Goal: Task Accomplishment & Management: Complete application form

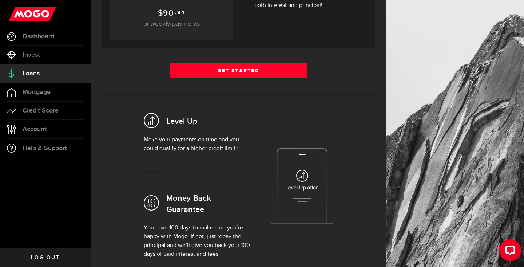
scroll to position [146, 0]
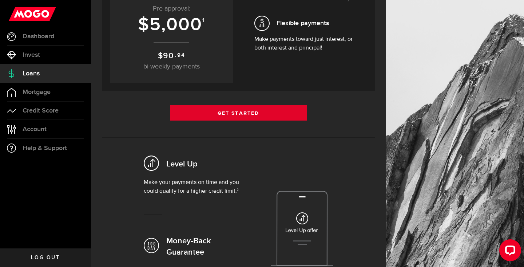
click at [237, 112] on link "Get Started" at bounding box center [238, 112] width 136 height 15
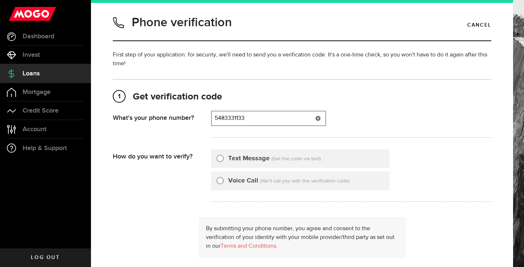
type input "5483331133"
click at [219, 158] on input "Text Message" at bounding box center [219, 157] width 7 height 7
radio input "true"
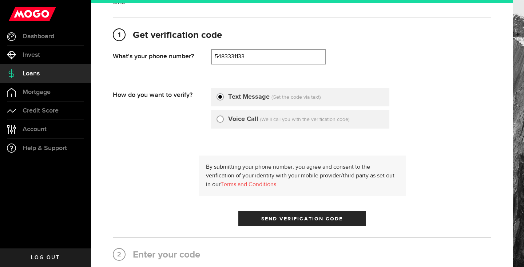
scroll to position [63, 0]
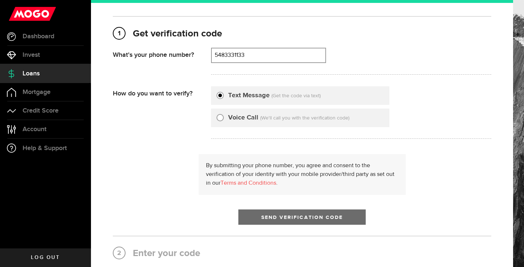
click at [307, 218] on span "Send Verification Code" at bounding box center [302, 217] width 82 height 5
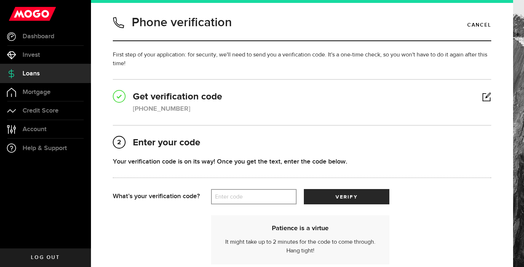
click at [257, 197] on label "Enter code" at bounding box center [254, 196] width 86 height 15
click at [257, 197] on input "Enter code" at bounding box center [254, 196] width 86 height 15
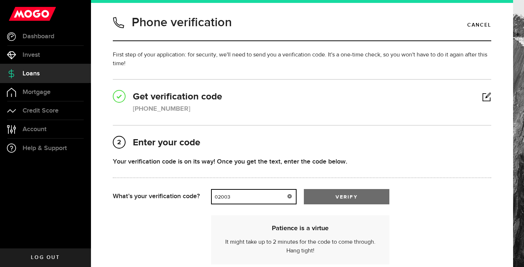
type input "02003"
click at [359, 200] on button "verify" at bounding box center [347, 196] width 86 height 15
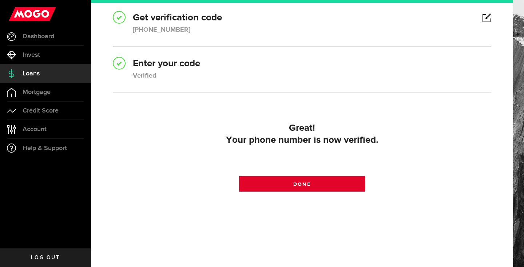
click at [296, 184] on span "Done" at bounding box center [301, 184] width 17 height 5
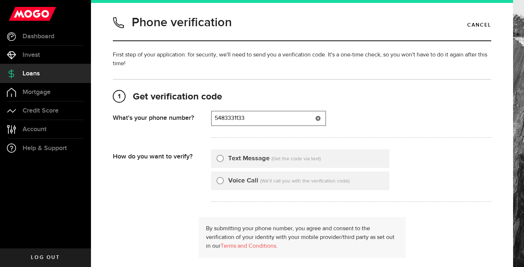
type input "5483331133"
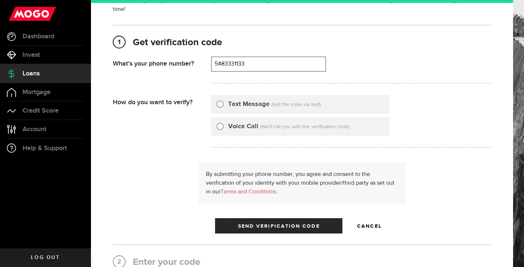
scroll to position [58, 0]
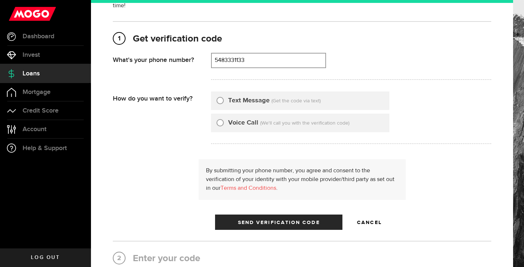
click at [218, 101] on input "Text Message" at bounding box center [219, 99] width 7 height 7
radio input "true"
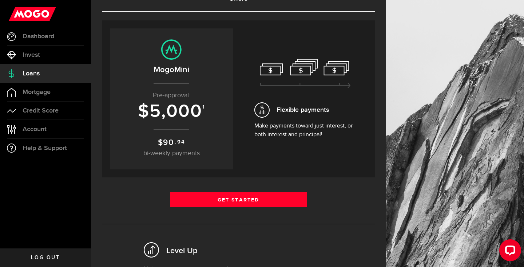
scroll to position [60, 0]
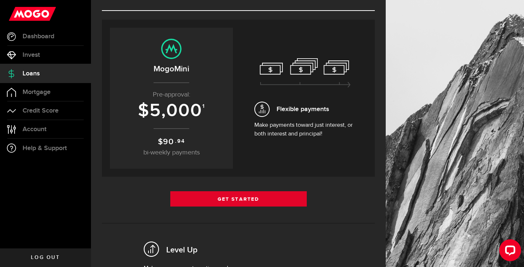
click at [240, 198] on link "Get Started" at bounding box center [238, 198] width 136 height 15
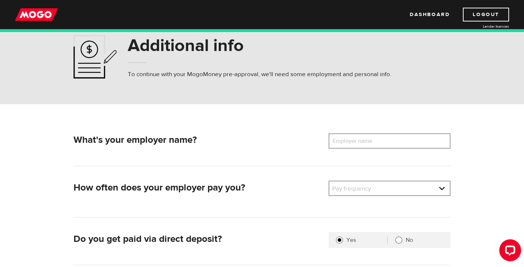
scroll to position [21, 0]
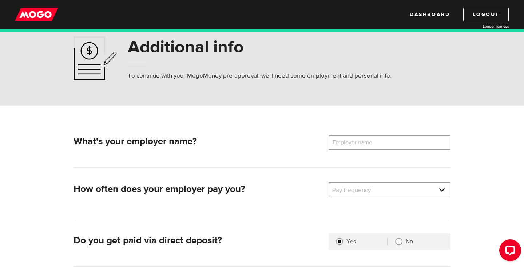
click at [382, 142] on label "Employer name" at bounding box center [358, 142] width 59 height 15
click at [382, 142] on input "Employer name" at bounding box center [390, 142] width 122 height 15
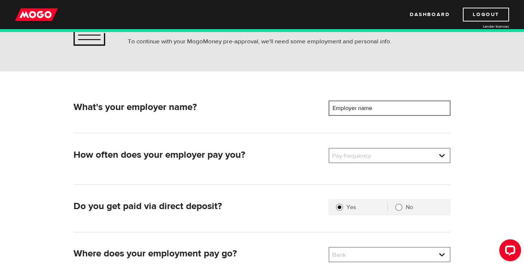
scroll to position [57, 0]
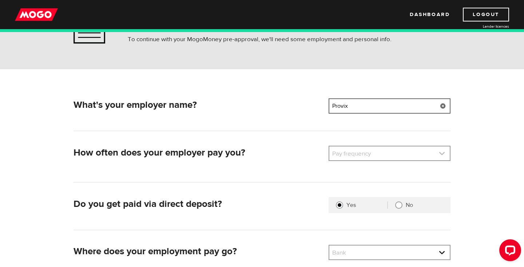
type input "Provix"
click at [377, 154] on link at bounding box center [389, 153] width 120 height 14
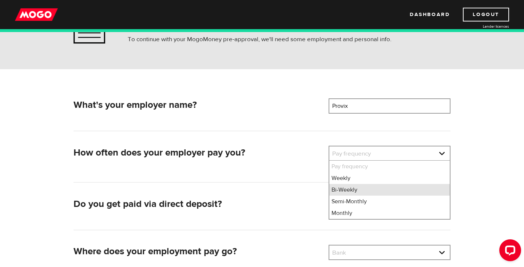
click at [354, 188] on li "Bi-Weekly" at bounding box center [389, 190] width 120 height 12
select select "2"
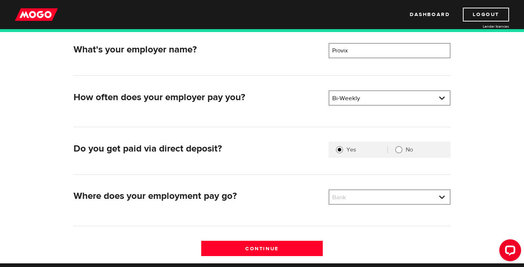
scroll to position [113, 0]
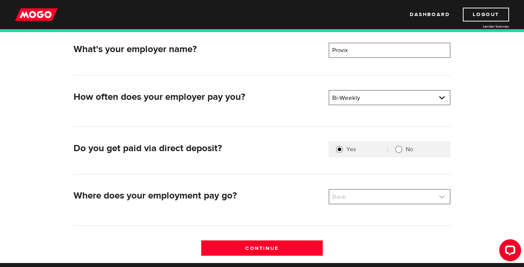
click at [378, 195] on link at bounding box center [389, 197] width 120 height 14
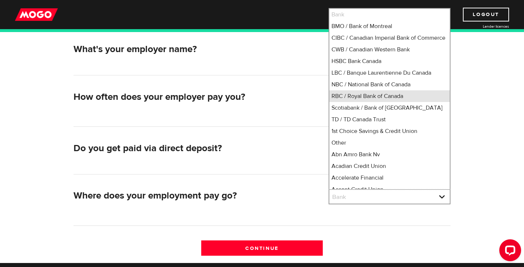
scroll to position [3, 0]
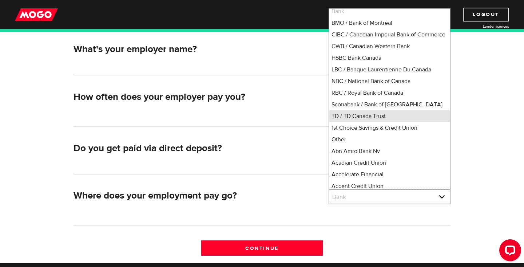
click at [352, 122] on li "TD / TD Canada Trust" at bounding box center [389, 116] width 120 height 12
select select "9"
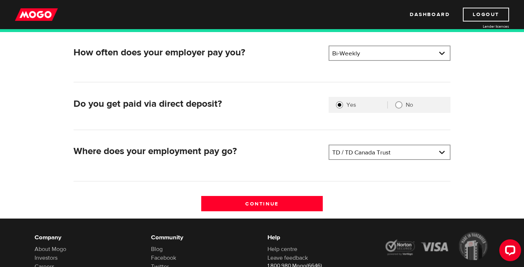
scroll to position [161, 0]
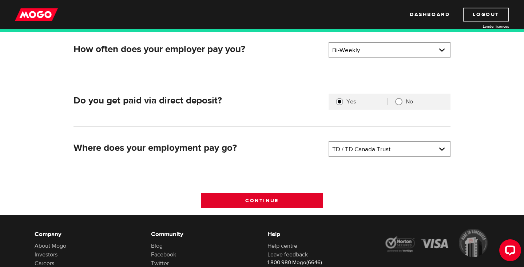
click at [245, 200] on input "Continue" at bounding box center [262, 199] width 122 height 15
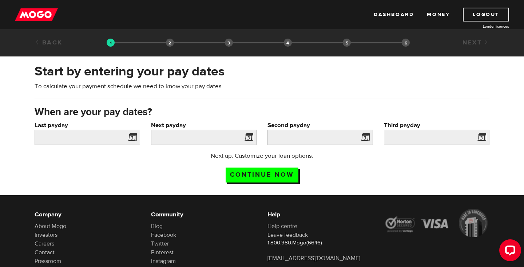
click at [132, 138] on span at bounding box center [131, 138] width 11 height 12
click at [136, 136] on span at bounding box center [131, 138] width 11 height 12
click at [125, 137] on input "Last payday" at bounding box center [88, 137] width 106 height 15
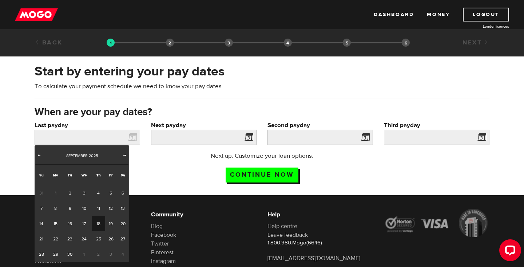
click at [97, 223] on link "18" at bounding box center [98, 223] width 13 height 15
type input "[DATE]"
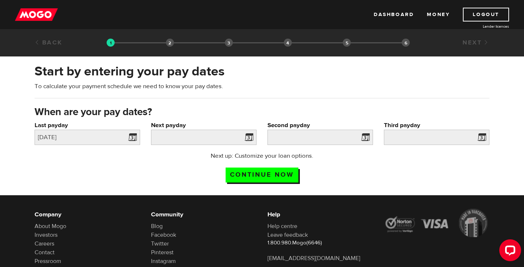
click at [249, 136] on span at bounding box center [247, 138] width 11 height 12
click at [249, 140] on span at bounding box center [247, 138] width 11 height 12
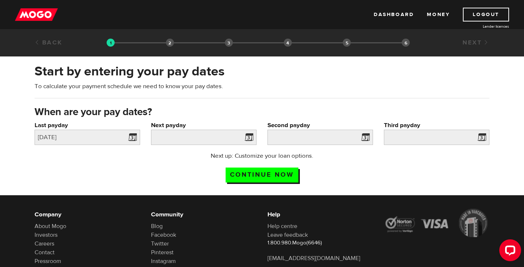
click at [250, 138] on span at bounding box center [247, 138] width 11 height 12
click at [308, 107] on h3 "When are your pay dates?" at bounding box center [262, 112] width 455 height 12
click at [184, 166] on div "Next up: Customize your loan options. Continue now" at bounding box center [261, 169] width 155 height 36
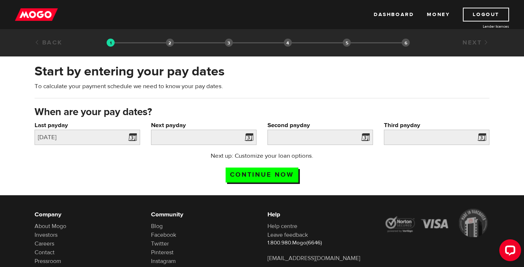
click at [249, 138] on span at bounding box center [247, 138] width 11 height 12
click at [251, 138] on span at bounding box center [247, 138] width 11 height 12
click at [250, 172] on input "Continue now" at bounding box center [262, 174] width 73 height 15
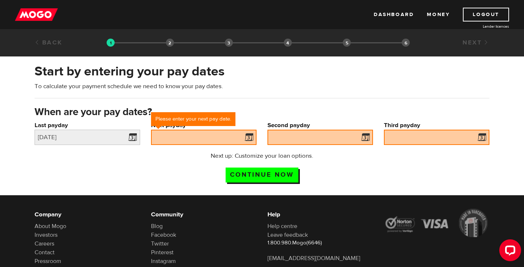
click at [248, 137] on span at bounding box center [247, 138] width 11 height 12
click at [253, 101] on div "Start by entering your pay dates To calculate your payment schedule we need to …" at bounding box center [262, 84] width 466 height 43
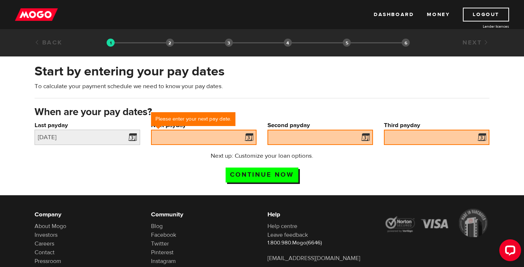
click at [186, 177] on div "Next up: Customize your loan options. Continue now" at bounding box center [261, 169] width 155 height 36
click at [96, 140] on input "2025/09/18" at bounding box center [88, 137] width 106 height 15
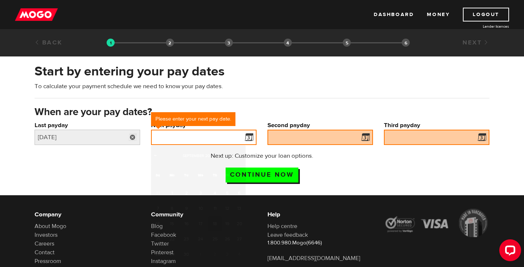
click at [210, 137] on input "Next payday" at bounding box center [204, 137] width 106 height 15
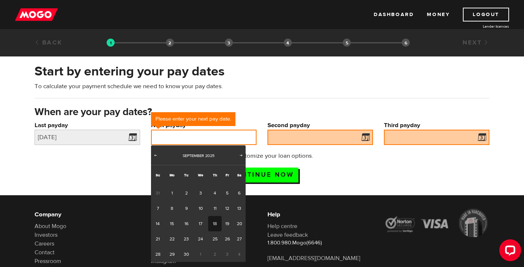
click at [210, 137] on input "Next payday" at bounding box center [204, 137] width 106 height 15
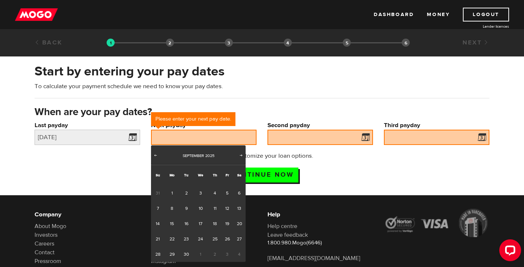
click at [215, 254] on span "2" at bounding box center [214, 253] width 13 height 15
click at [242, 155] on span "Next" at bounding box center [241, 155] width 6 height 6
click at [214, 193] on link "2" at bounding box center [214, 192] width 13 height 15
type input "2025/10/02"
type input "2025/10/16"
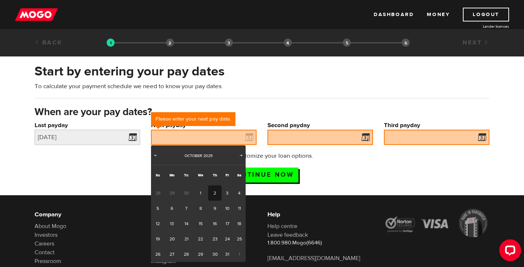
type input "2025/10/30"
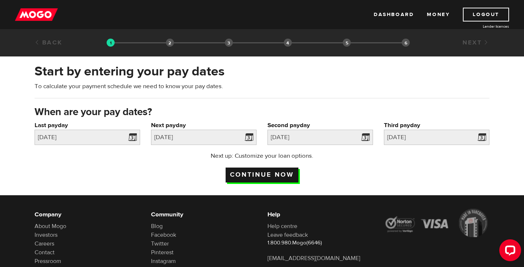
click at [269, 171] on input "Continue now" at bounding box center [262, 174] width 73 height 15
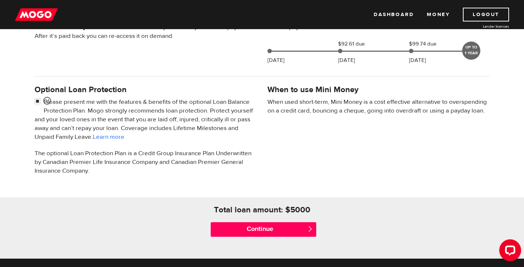
scroll to position [196, 0]
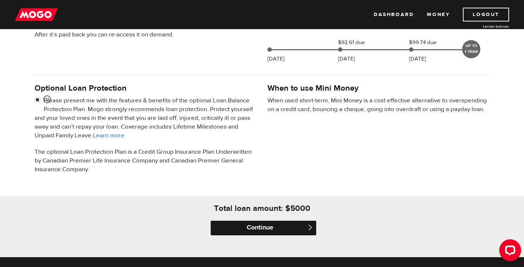
click at [270, 226] on input "Continue" at bounding box center [264, 227] width 106 height 15
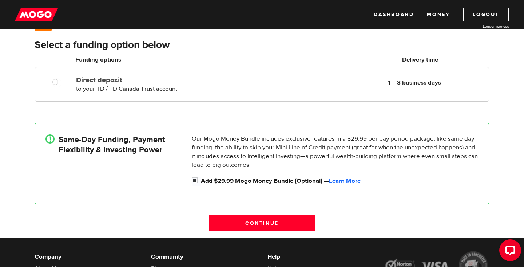
scroll to position [73, 0]
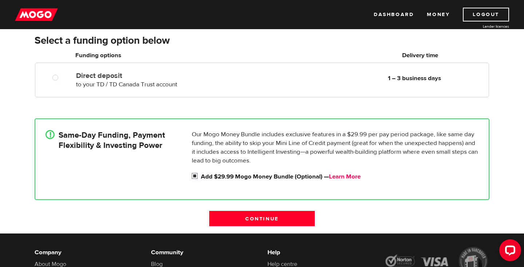
click at [346, 175] on link "Learn More" at bounding box center [345, 176] width 32 height 8
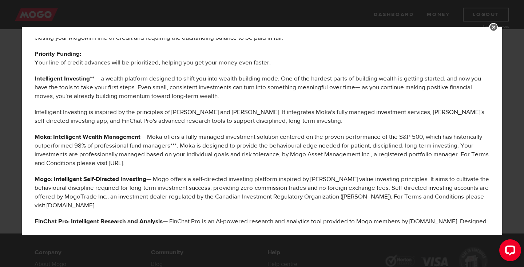
scroll to position [157, 0]
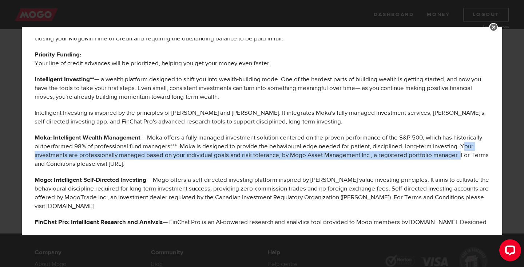
drag, startPoint x: 457, startPoint y: 145, endPoint x: 456, endPoint y: 153, distance: 8.0
click at [456, 153] on p "Moka: Intelligent Wealth Management — Moka offers a fully managed investment so…" at bounding box center [262, 150] width 455 height 35
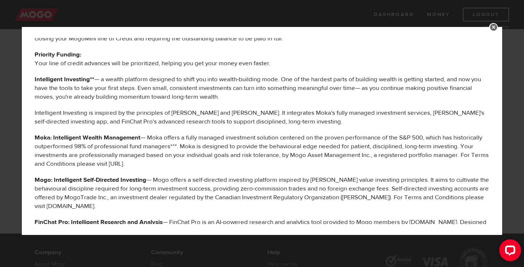
click at [465, 159] on p "Moka: Intelligent Wealth Management — Moka offers a fully managed investment so…" at bounding box center [262, 150] width 455 height 35
drag, startPoint x: 459, startPoint y: 154, endPoint x: 95, endPoint y: 164, distance: 363.6
click at [95, 164] on p "Moka: Intelligent Wealth Management — Moka offers a fully managed investment so…" at bounding box center [262, 150] width 455 height 35
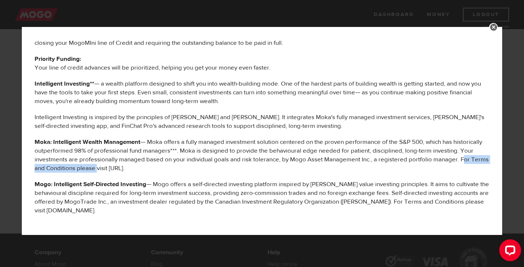
scroll to position [148, 0]
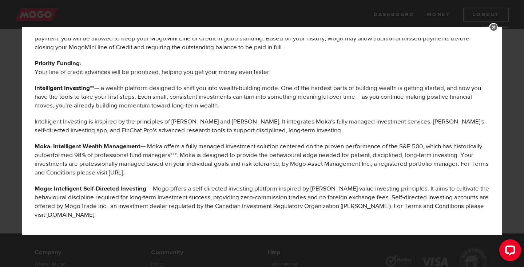
click at [259, 191] on p "Mogo: Intelligent Self-Directed Investing — Mogo offers a self-directed investi…" at bounding box center [262, 201] width 455 height 35
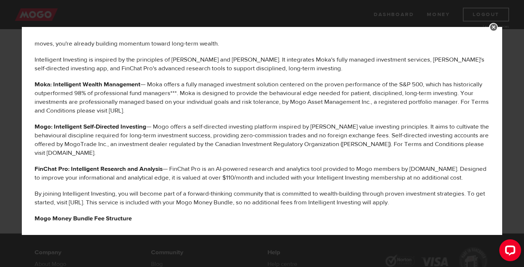
scroll to position [210, 0]
click at [493, 26] on link at bounding box center [493, 27] width 9 height 9
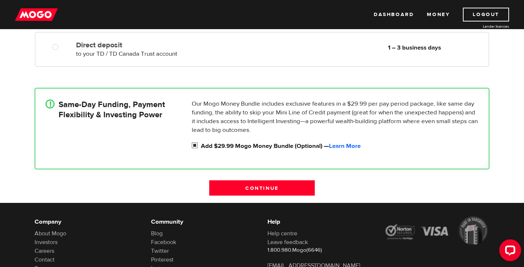
scroll to position [104, 0]
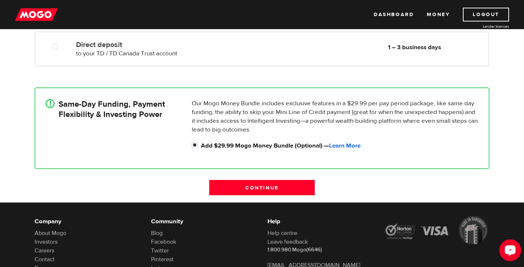
click at [502, 246] on button "Open LiveChat chat widget" at bounding box center [510, 250] width 22 height 22
click at [194, 146] on input "Add $29.99 Mogo Money Bundle (Optional) — Learn More" at bounding box center [196, 145] width 9 height 9
checkbox input "false"
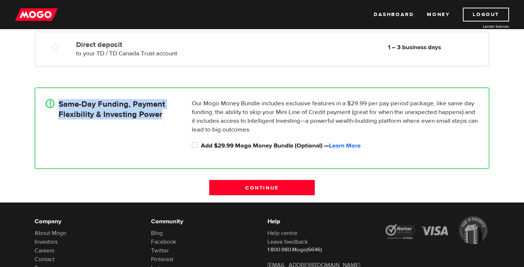
drag, startPoint x: 162, startPoint y: 115, endPoint x: 56, endPoint y: 99, distance: 107.0
click at [56, 99] on div "! Same-Day Funding, Payment Flexibility & Investing Power" at bounding box center [116, 126] width 146 height 55
copy div "Same-Day Funding, Payment Flexibility & Investing Power"
click at [159, 149] on div "! Same-Day Funding, Payment Flexibility & Investing Power" at bounding box center [116, 126] width 146 height 55
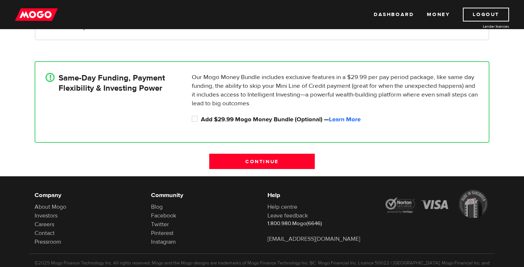
scroll to position [131, 0]
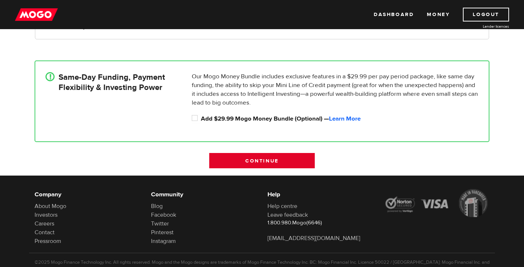
click at [269, 160] on input "Continue" at bounding box center [262, 160] width 106 height 15
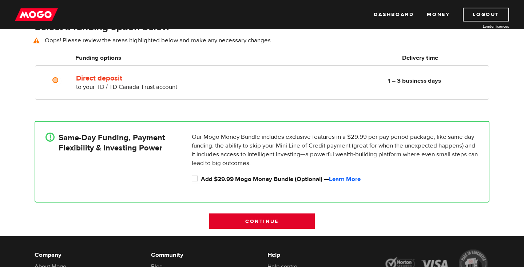
scroll to position [53, 0]
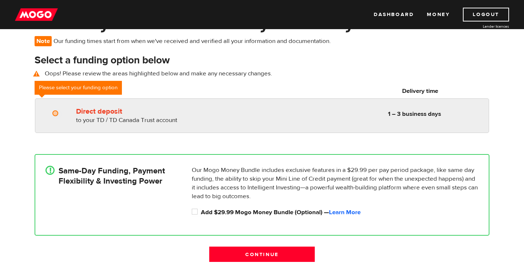
radio input "true"
click at [55, 113] on input "Direct deposit" at bounding box center [56, 114] width 9 height 9
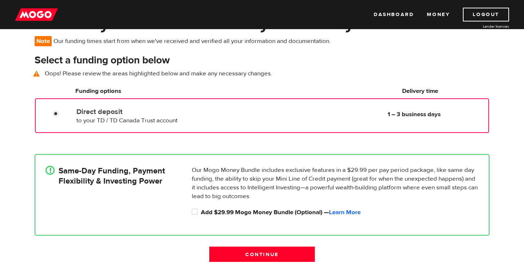
click at [89, 190] on div "! Same-Day Funding, Payment Flexibility & Investing Power" at bounding box center [116, 193] width 146 height 55
click at [241, 182] on p "Our Mogo Money Bundle includes exclusive features in a $29.99 per pay period pa…" at bounding box center [335, 183] width 287 height 35
click at [196, 214] on input "Add $29.99 Mogo Money Bundle (Optional) — Learn More" at bounding box center [196, 212] width 9 height 9
click at [196, 212] on input "Add $29.99 Mogo Money Bundle (Optional) — Learn More" at bounding box center [196, 212] width 9 height 9
checkbox input "false"
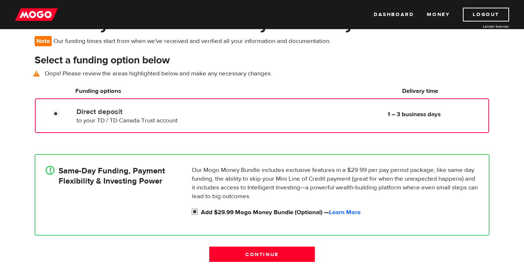
radio input "false"
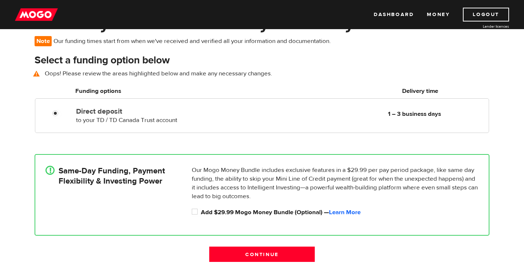
click at [242, 177] on p "Our Mogo Money Bundle includes exclusive features in a $29.99 per pay period pa…" at bounding box center [335, 183] width 287 height 35
click at [75, 179] on h4 "Same-Day Funding, Payment Flexibility & Investing Power" at bounding box center [112, 176] width 106 height 20
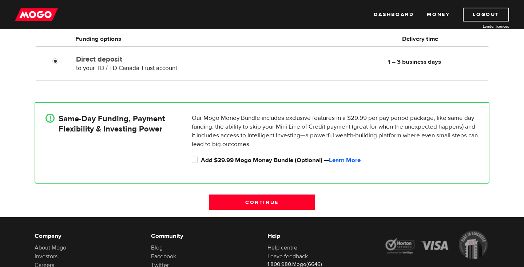
scroll to position [104, 0]
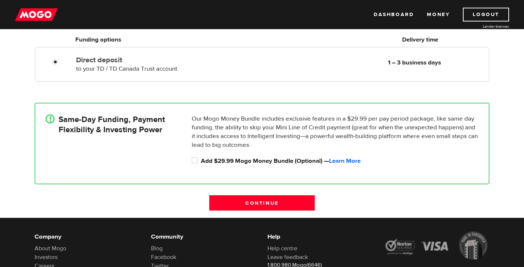
click at [116, 132] on h4 "Same-Day Funding, Payment Flexibility & Investing Power" at bounding box center [112, 124] width 106 height 20
click at [273, 203] on input "Continue" at bounding box center [262, 202] width 106 height 15
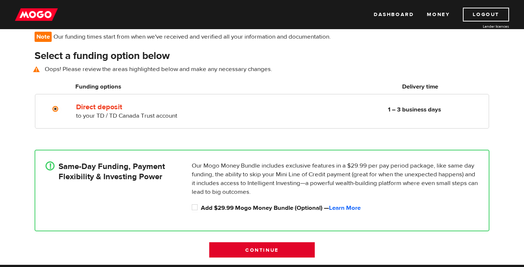
scroll to position [53, 0]
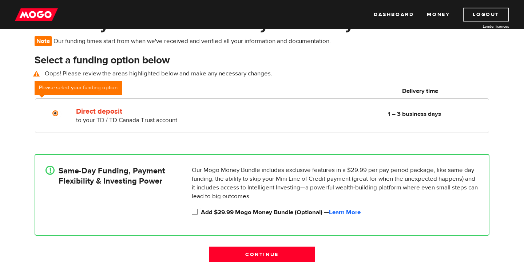
click at [196, 213] on input "Add $29.99 Mogo Money Bundle (Optional) — Learn More" at bounding box center [196, 212] width 9 height 9
click at [194, 211] on input "Add $29.99 Mogo Money Bundle (Optional) — Learn More" at bounding box center [196, 212] width 9 height 9
drag, startPoint x: 214, startPoint y: 214, endPoint x: 325, endPoint y: 211, distance: 111.4
copy label "$29.99 Mogo Money Bundle (Optional)"
click at [196, 213] on input "Add $29.99 Mogo Money Bundle (Optional) — Learn More" at bounding box center [196, 212] width 9 height 9
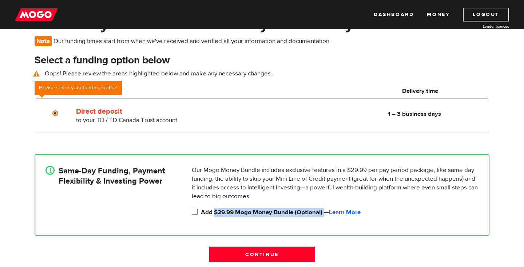
checkbox input "true"
click at [114, 187] on div "! Same-Day Funding, Payment Flexibility & Investing Power" at bounding box center [116, 193] width 146 height 55
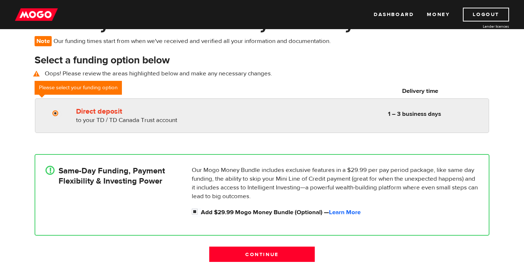
radio input "true"
click at [57, 115] on input "Direct deposit" at bounding box center [56, 114] width 9 height 9
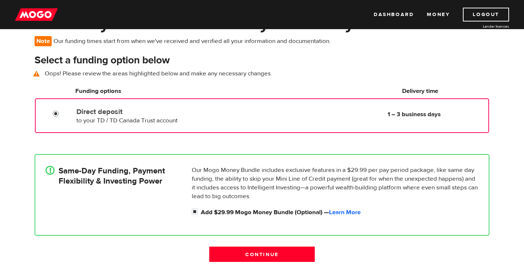
click at [56, 116] on input "Direct deposit" at bounding box center [57, 114] width 9 height 9
click at [132, 193] on div "! Same-Day Funding, Payment Flexibility & Investing Power" at bounding box center [116, 193] width 146 height 55
click at [271, 254] on input "Continue" at bounding box center [262, 253] width 106 height 15
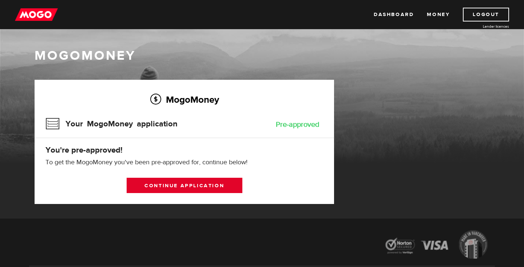
click at [196, 186] on link "Continue application" at bounding box center [185, 185] width 116 height 15
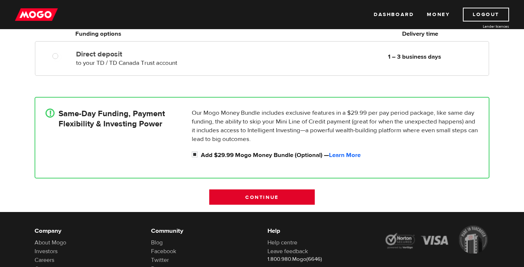
click at [259, 198] on input "Continue" at bounding box center [262, 196] width 106 height 15
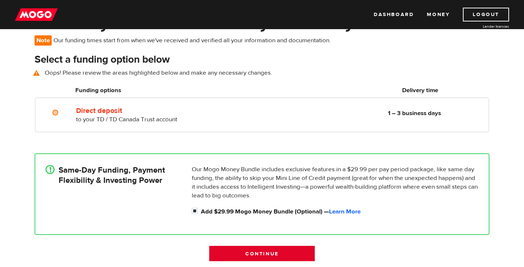
scroll to position [53, 0]
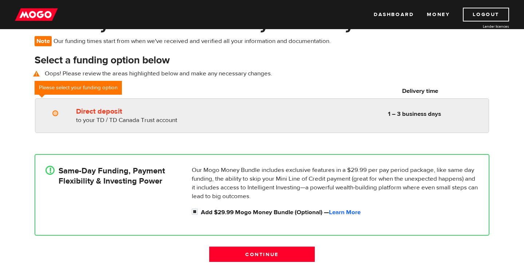
radio input "true"
click at [57, 114] on input "Direct deposit" at bounding box center [56, 114] width 9 height 9
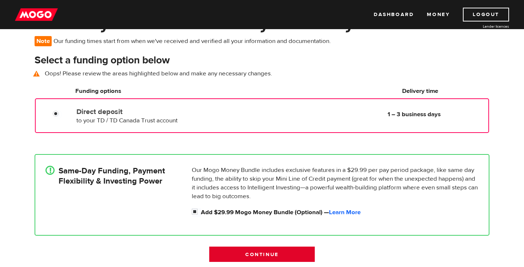
click at [266, 253] on input "Continue" at bounding box center [262, 253] width 106 height 15
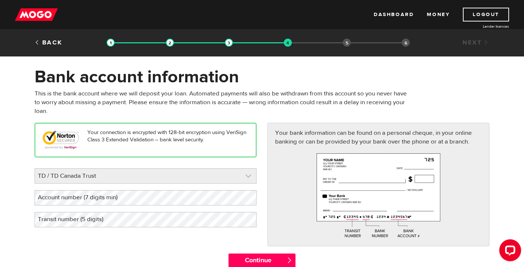
click at [130, 175] on link at bounding box center [145, 175] width 221 height 15
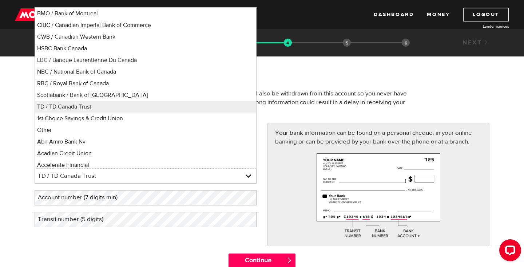
click at [91, 234] on div "Your connection is encrypted with 128-bit encryption using VeriSign Class 3 Ext…" at bounding box center [262, 188] width 466 height 130
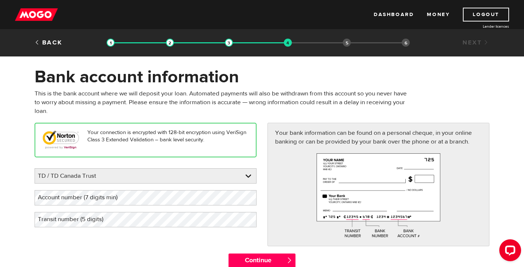
click at [111, 196] on label "Account number (7 digits min)" at bounding box center [84, 197] width 98 height 15
click at [80, 222] on label "Transit number (5 digits)" at bounding box center [77, 219] width 84 height 15
click at [97, 245] on div "Your connection is encrypted with 128-bit encryption using VeriSign Class 3 Ext…" at bounding box center [262, 188] width 466 height 130
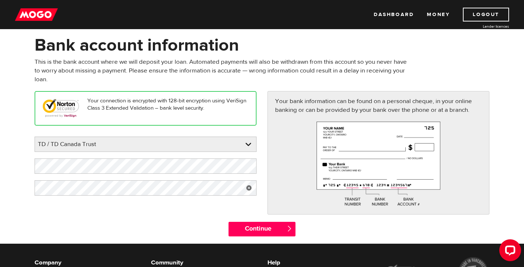
scroll to position [35, 0]
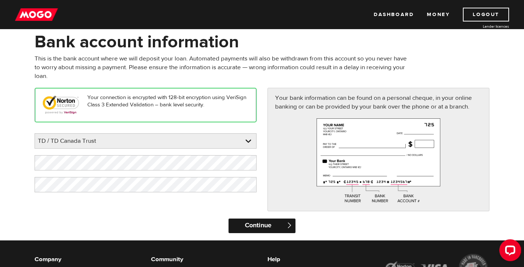
click at [271, 224] on input "Continue" at bounding box center [261, 225] width 67 height 15
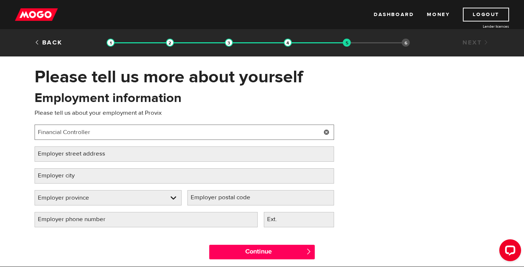
type input "Financial Controller"
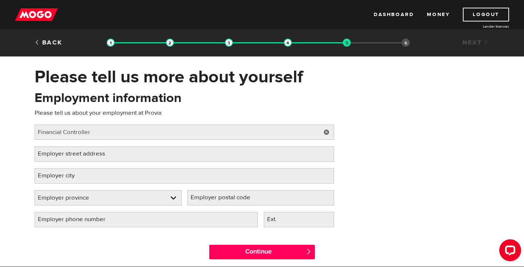
click at [94, 152] on label "Employer street address" at bounding box center [78, 153] width 86 height 15
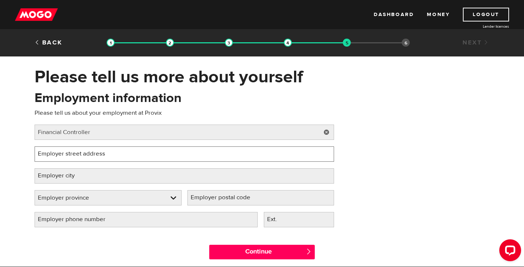
click at [94, 152] on input "Employer street address" at bounding box center [184, 153] width 299 height 15
type input "3 greenga"
type input "[STREET_ADDRESS]"
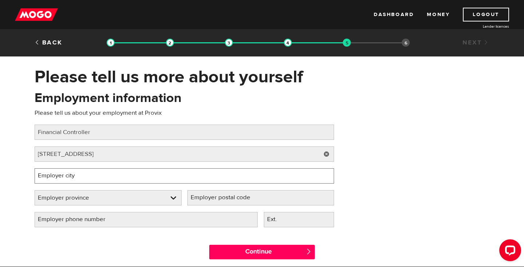
type input "[GEOGRAPHIC_DATA][PERSON_NAME]"
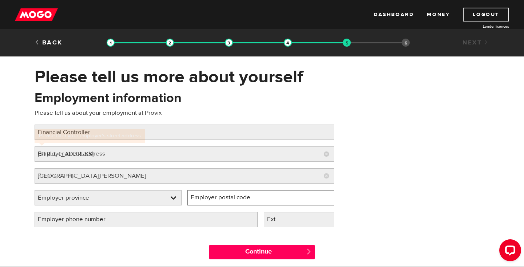
select select "ON"
type input "L0M 1N0"
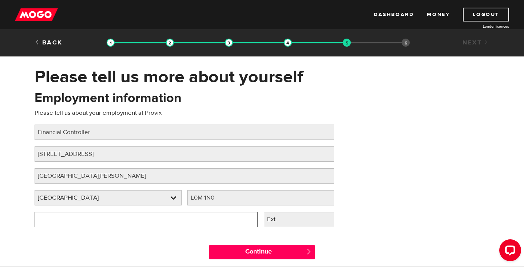
click at [87, 221] on input "Employer phone number" at bounding box center [146, 219] width 223 height 15
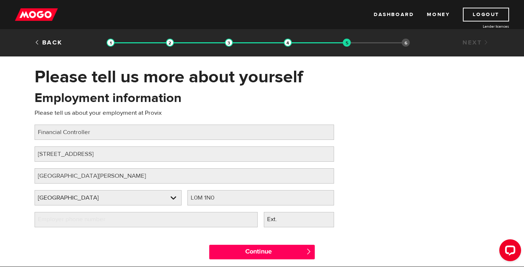
click at [382, 211] on div "Employment information Please tell us about your employment at Provix Job title…" at bounding box center [262, 161] width 466 height 144
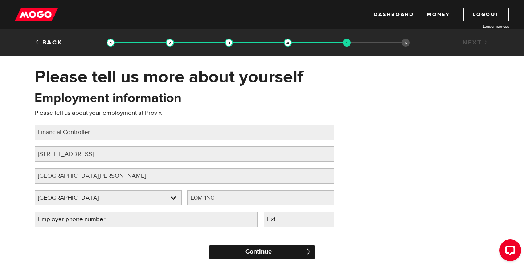
click at [253, 254] on input "Continue" at bounding box center [262, 252] width 106 height 15
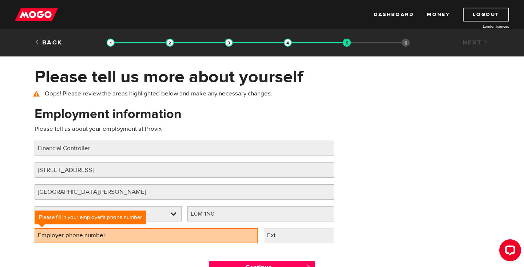
click at [82, 235] on label "Employer phone number" at bounding box center [78, 235] width 86 height 15
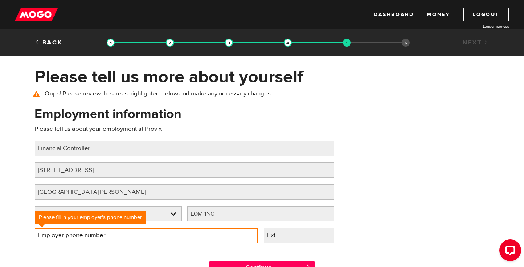
click at [82, 235] on input "Employer phone number" at bounding box center [146, 235] width 223 height 15
type input "(188) 843-4025"
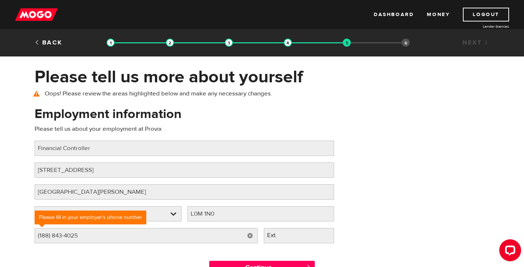
click at [369, 230] on div "Employment information Please tell us about your employment at Provix Job title…" at bounding box center [262, 177] width 466 height 144
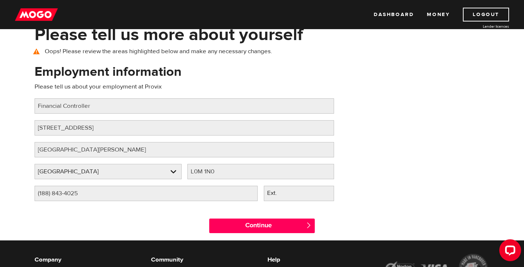
scroll to position [57, 0]
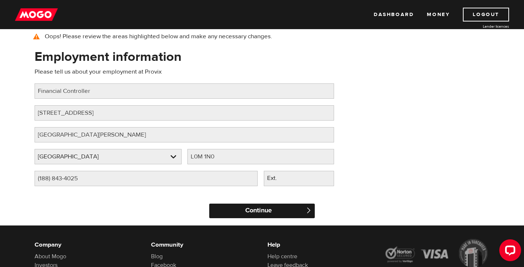
click at [273, 210] on input "Continue" at bounding box center [262, 210] width 106 height 15
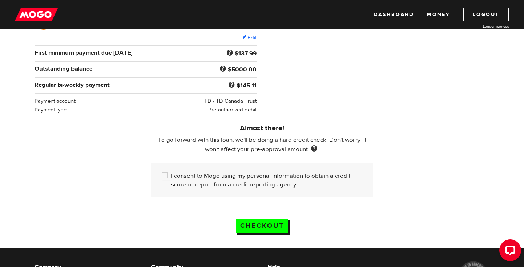
scroll to position [135, 0]
click at [512, 253] on div "Open LiveChat chat widget" at bounding box center [510, 249] width 12 height 12
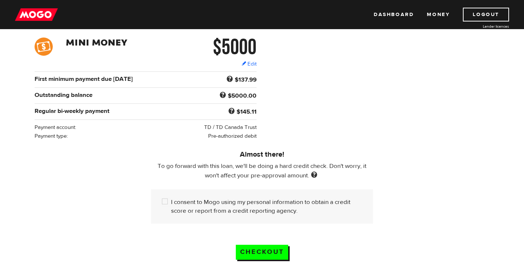
scroll to position [123, 0]
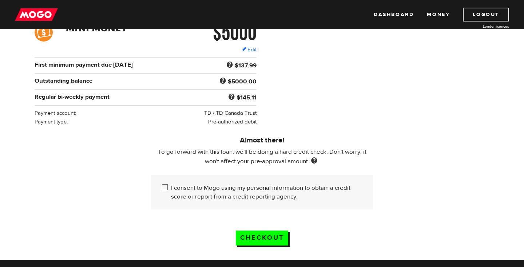
click at [169, 188] on input "I consent to Mogo using my personal information to obtain a credit score or rep…" at bounding box center [166, 187] width 9 height 9
checkbox input "true"
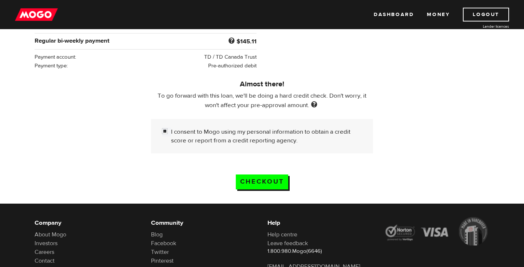
scroll to position [180, 0]
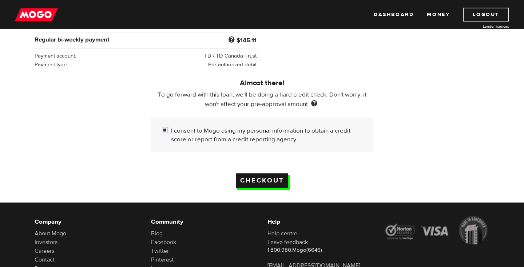
click at [265, 181] on input "Checkout" at bounding box center [262, 180] width 52 height 15
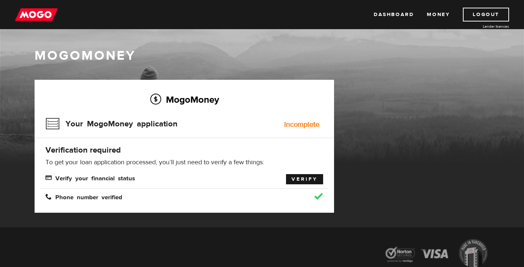
click at [310, 182] on link "Verify" at bounding box center [304, 179] width 37 height 10
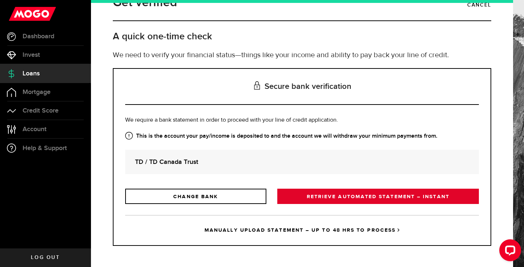
scroll to position [20, 0]
click at [378, 203] on link "RETRIEVE AUTOMATED STATEMENT – INSTANT" at bounding box center [378, 195] width 202 height 15
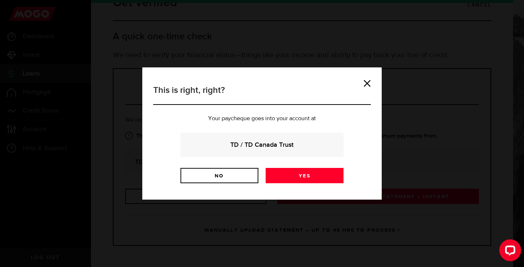
click at [283, 144] on strong "TD / TD Canada Trust" at bounding box center [261, 145] width 143 height 10
click at [298, 182] on link "Yes" at bounding box center [305, 175] width 78 height 15
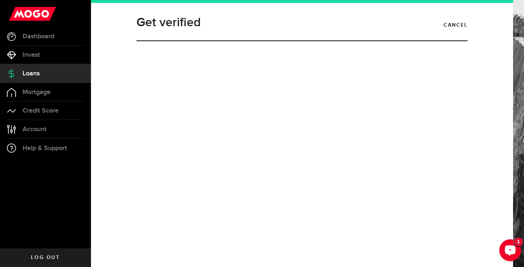
click at [514, 245] on div "Open LiveChat chat widget" at bounding box center [510, 249] width 12 height 12
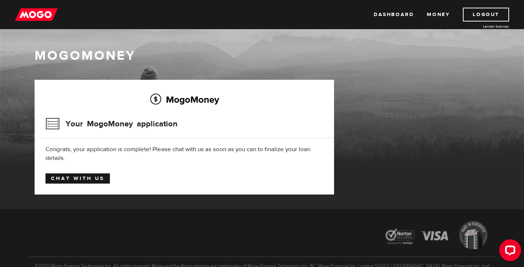
click at [85, 182] on link "Chat with us" at bounding box center [77, 178] width 64 height 10
click at [389, 16] on link "Dashboard" at bounding box center [394, 15] width 40 height 14
click at [329, 67] on div "MogoMoney" at bounding box center [262, 105] width 524 height 116
click at [393, 14] on link "Dashboard" at bounding box center [394, 15] width 40 height 14
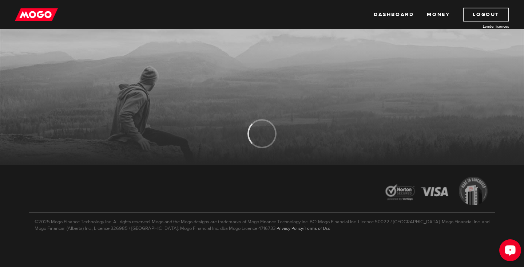
click at [509, 253] on div "Open LiveChat chat widget" at bounding box center [510, 249] width 12 height 12
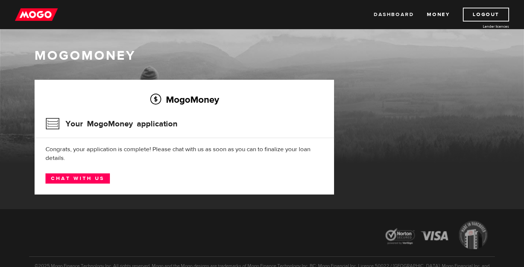
click at [394, 15] on link "Dashboard" at bounding box center [394, 15] width 40 height 14
click at [421, 89] on div "MogoMoney Your MogoMoney application Expired Your MogoMoney credit decision has…" at bounding box center [262, 144] width 466 height 129
click at [357, 63] on h1 "MogoMoney" at bounding box center [262, 55] width 455 height 15
